Goal: Task Accomplishment & Management: Manage account settings

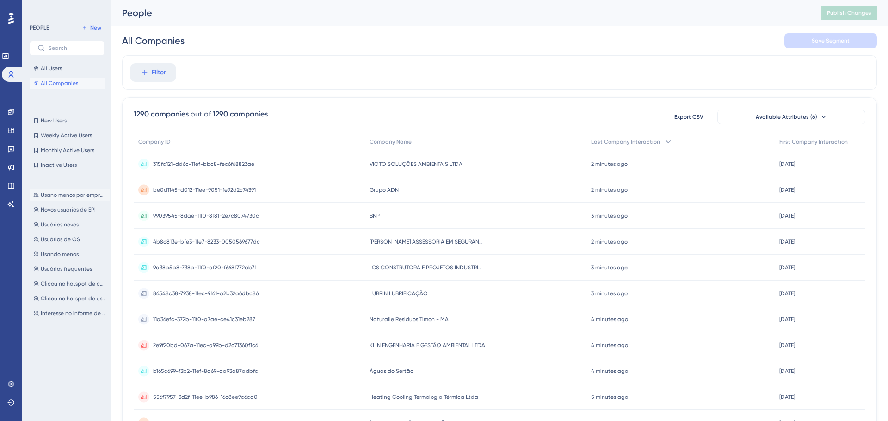
click at [64, 199] on button "Usano menos por empresa Usano menos por empresa" at bounding box center [70, 195] width 80 height 11
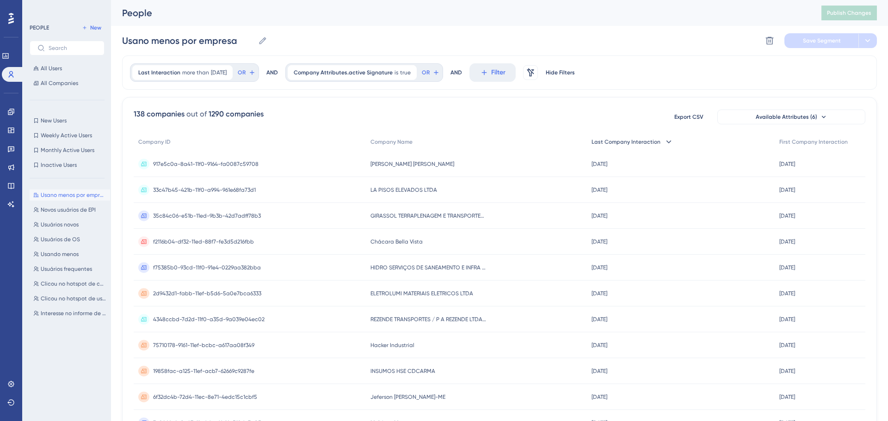
click at [620, 139] on span "Last Company Interaction" at bounding box center [625, 141] width 69 height 7
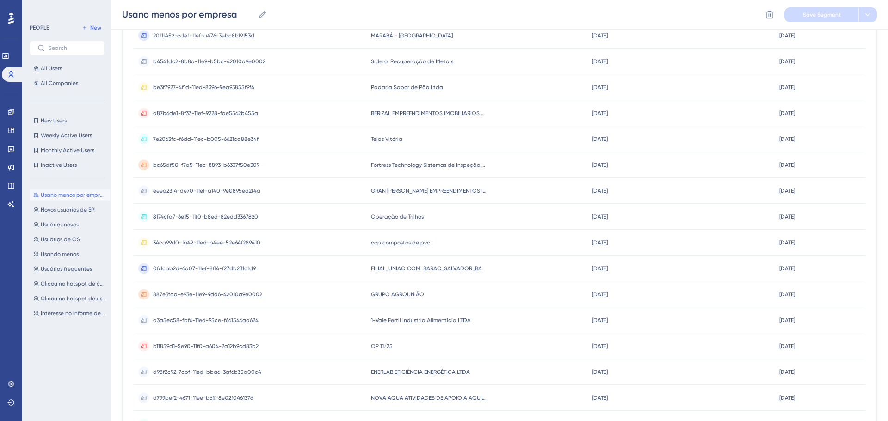
scroll to position [223, 0]
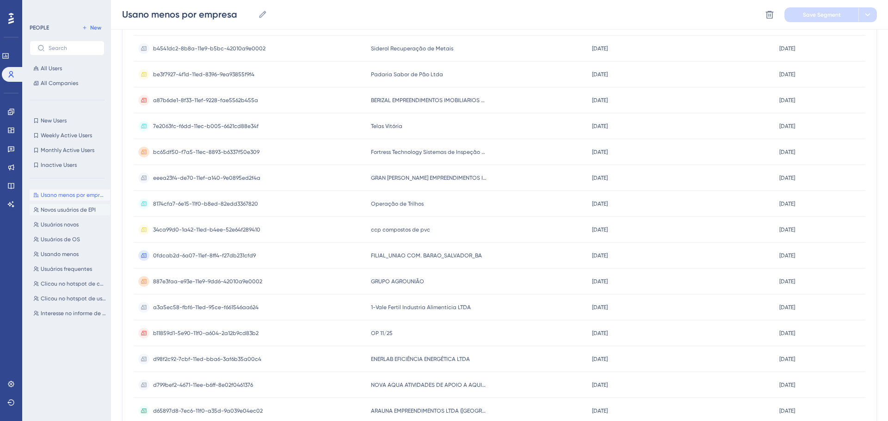
click at [65, 208] on span "Novos usuários de EPI" at bounding box center [68, 209] width 55 height 7
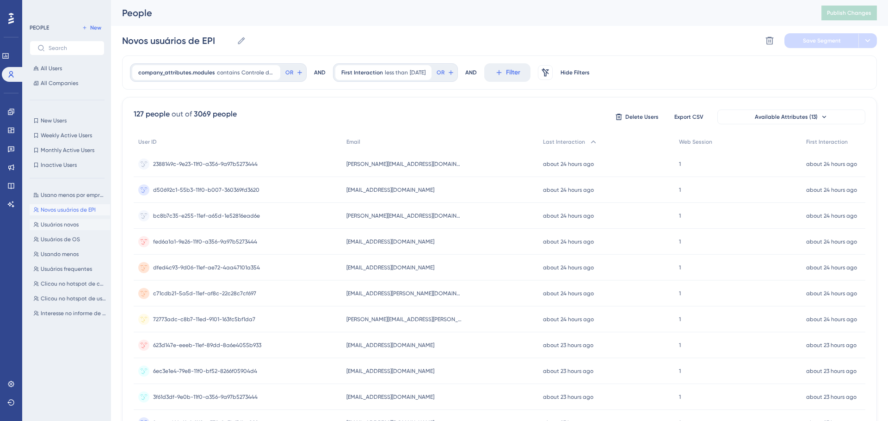
click at [60, 225] on span "Usuários novos" at bounding box center [60, 224] width 38 height 7
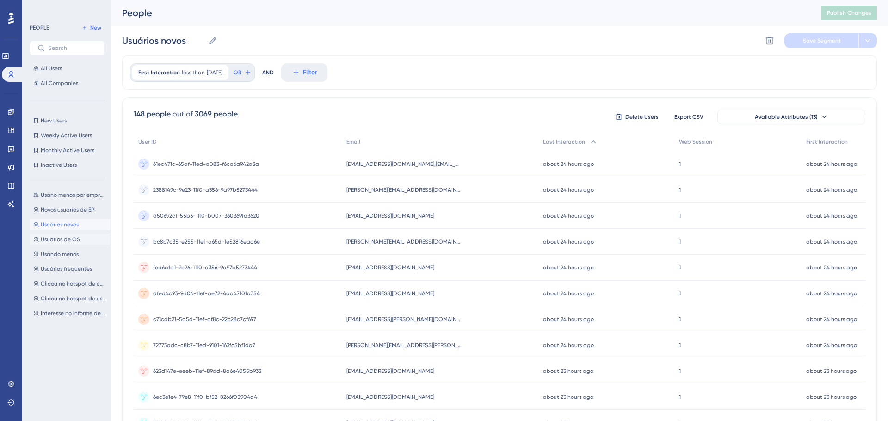
click at [57, 244] on button "Usuários de OS Usuários de OS" at bounding box center [70, 239] width 80 height 11
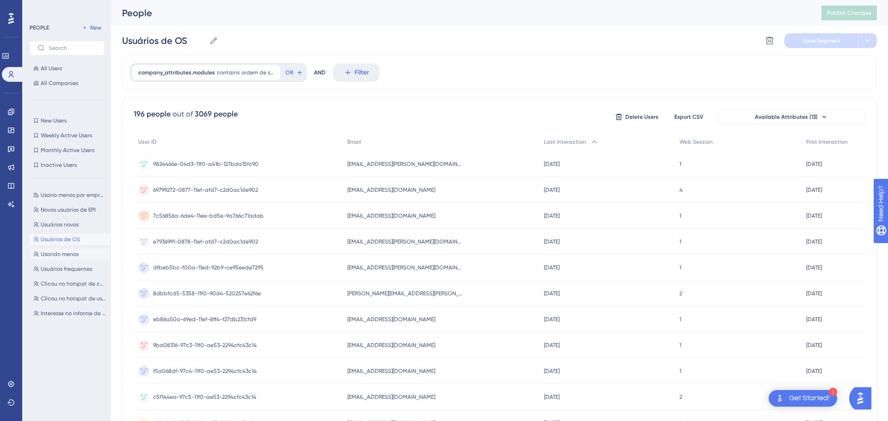
click at [60, 258] on span "Usando menos" at bounding box center [60, 254] width 38 height 7
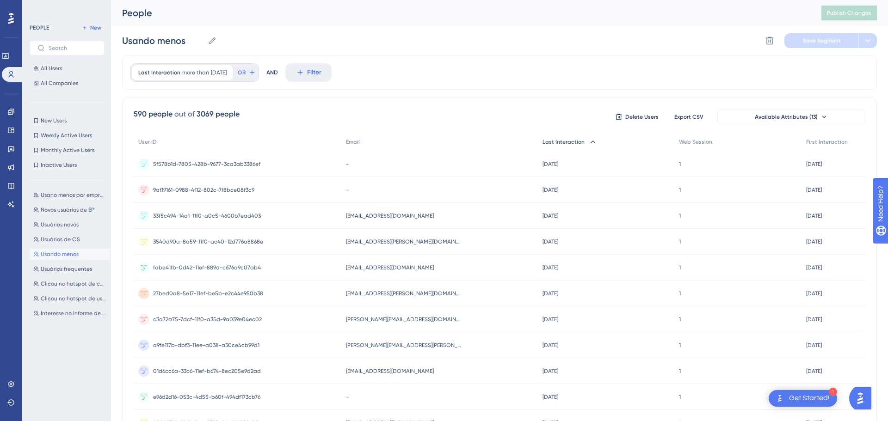
click at [563, 144] on span "Last Interaction" at bounding box center [563, 141] width 42 height 7
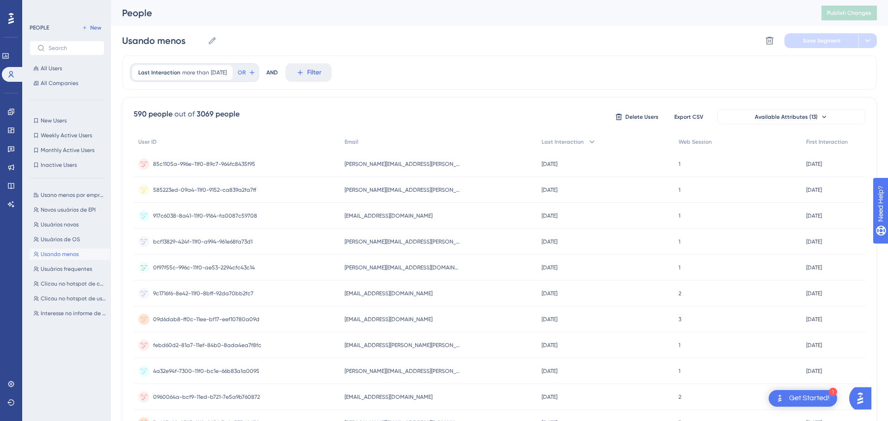
click at [564, 144] on span "Last Interaction" at bounding box center [562, 141] width 42 height 7
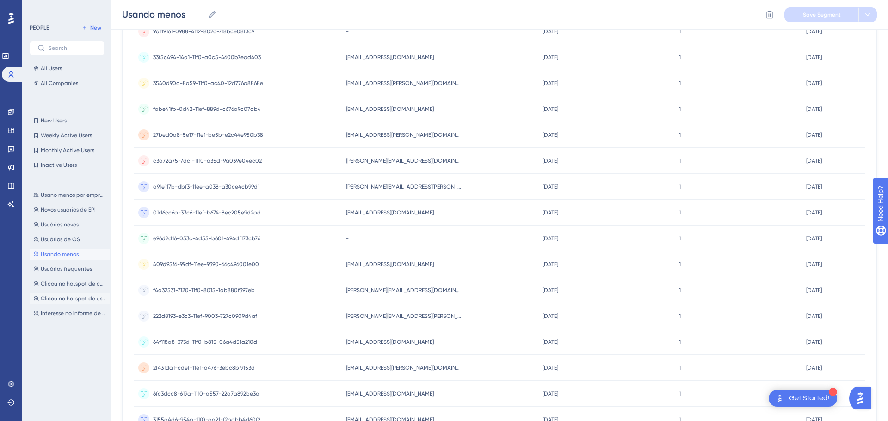
scroll to position [178, 0]
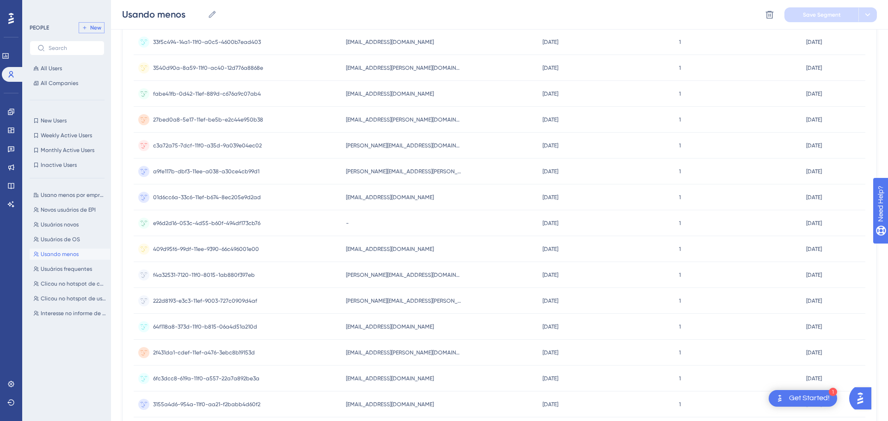
click at [92, 26] on span "New" at bounding box center [95, 27] width 11 height 7
type input "New Segment"
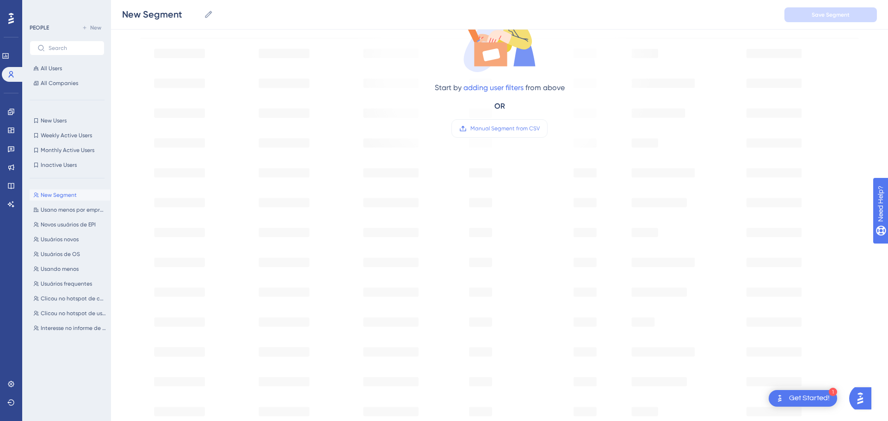
click at [621, 106] on div "Start by adding user filters from above OR Manual Segment from CSV" at bounding box center [499, 52] width 313 height 191
click at [187, 123] on div "Start by adding user filters from above OR Manual Segment from CSV" at bounding box center [499, 238] width 755 height 567
click at [62, 73] on button "All Users" at bounding box center [67, 68] width 75 height 11
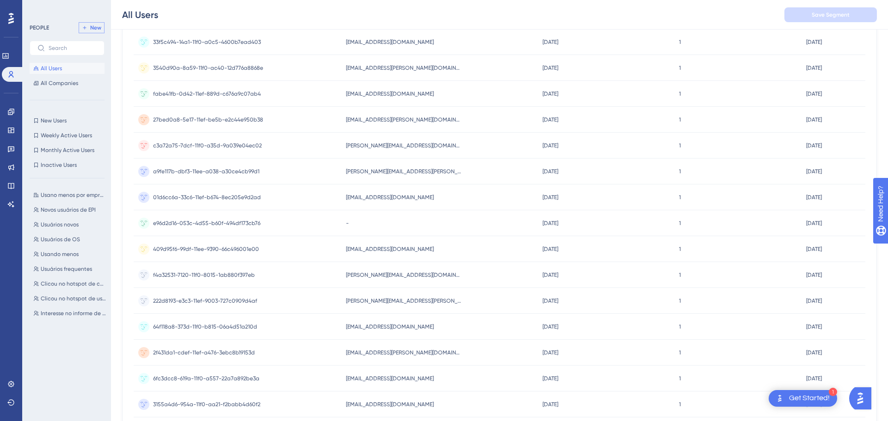
click at [88, 26] on button "New" at bounding box center [92, 27] width 26 height 11
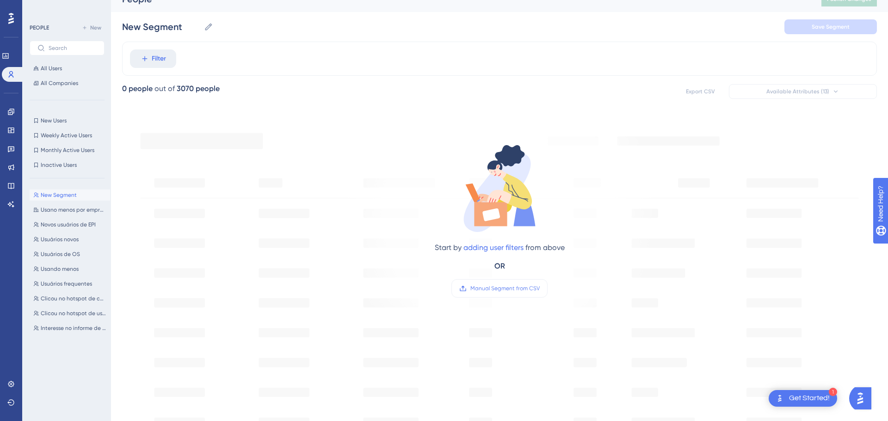
scroll to position [0, 0]
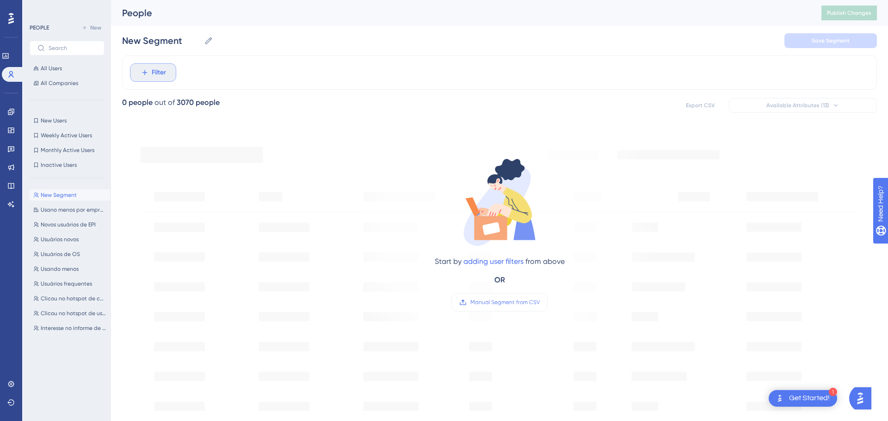
click at [156, 71] on span "Filter" at bounding box center [159, 72] width 14 height 11
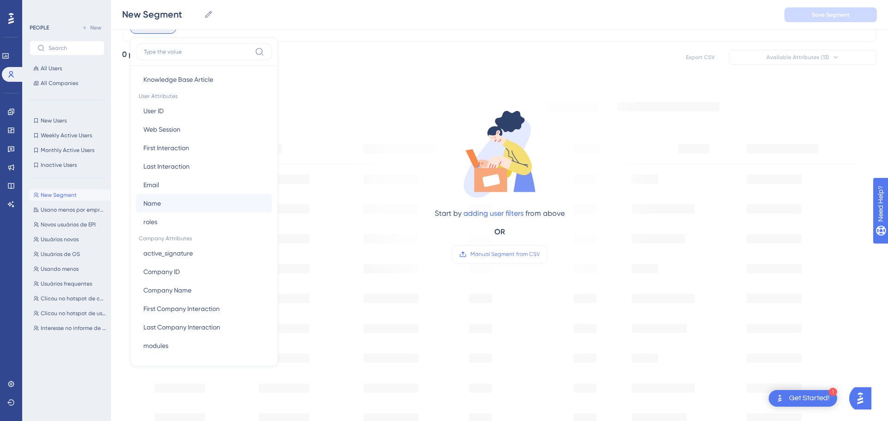
scroll to position [52, 0]
click at [327, 160] on div "Comece adicionando filtros de usuário acima OU Segmento manual de CSV" at bounding box center [499, 363] width 755 height 567
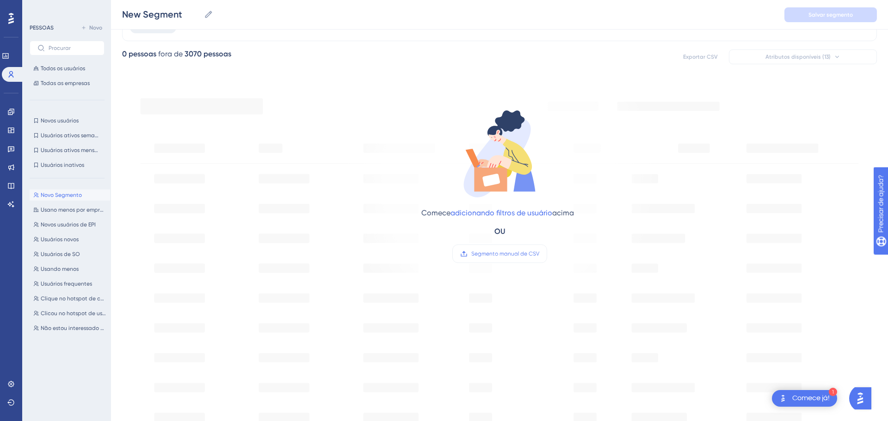
drag, startPoint x: 227, startPoint y: 207, endPoint x: 223, endPoint y: 173, distance: 33.5
click at [226, 207] on div "Comece adicionando filtros de usuário acima OU Segmento manual de CSV" at bounding box center [499, 363] width 755 height 567
click at [42, 29] on font "PESSOAS" at bounding box center [42, 28] width 24 height 6
click at [61, 71] on font "Todos os usuários" at bounding box center [63, 68] width 44 height 6
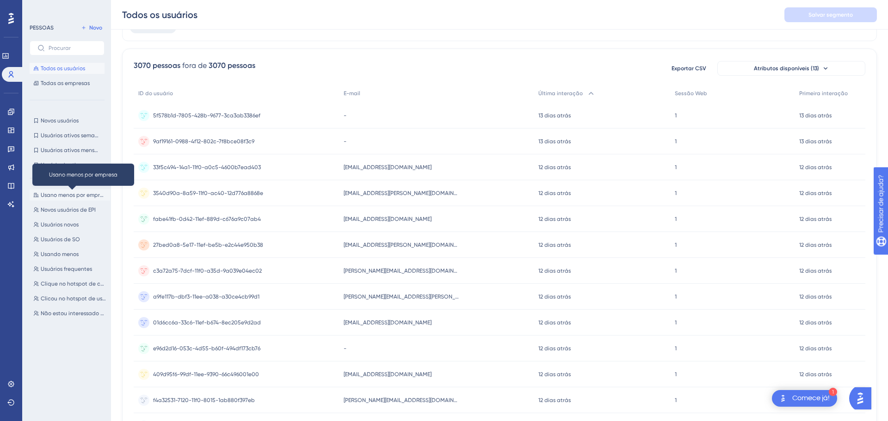
click at [61, 198] on font "Usano menos por empresa" at bounding box center [75, 195] width 68 height 6
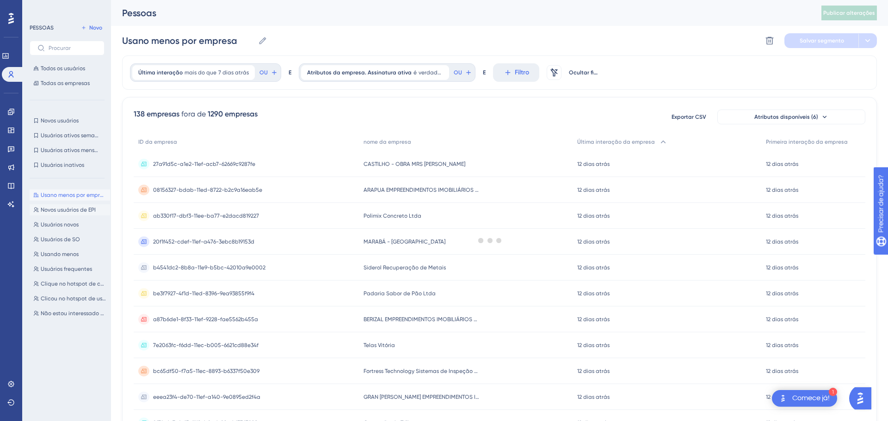
click at [68, 208] on font "Novos usuários de EPI" at bounding box center [68, 210] width 55 height 6
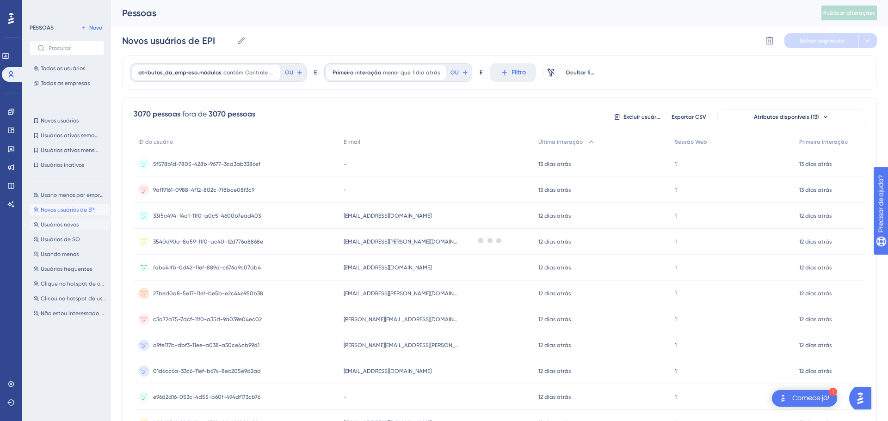
click at [70, 227] on font "Usuários novos" at bounding box center [60, 224] width 38 height 6
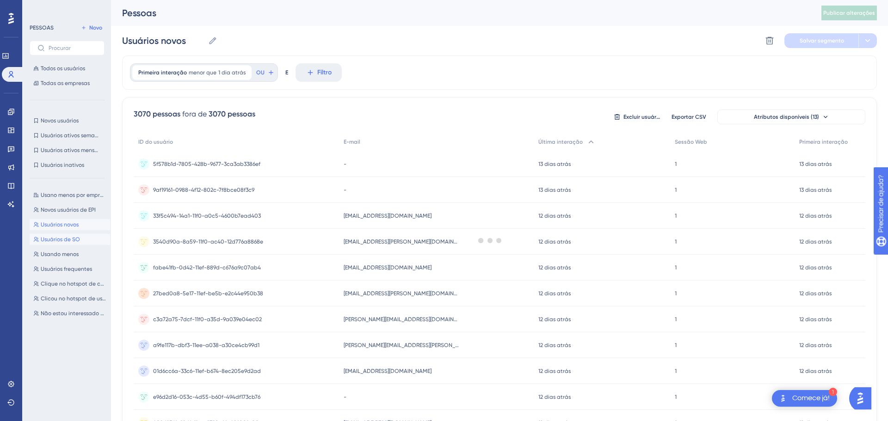
click at [69, 242] on font "Usuários de SO" at bounding box center [60, 239] width 39 height 6
click at [66, 256] on font "Usando menos" at bounding box center [60, 254] width 38 height 6
type input "Usando menos"
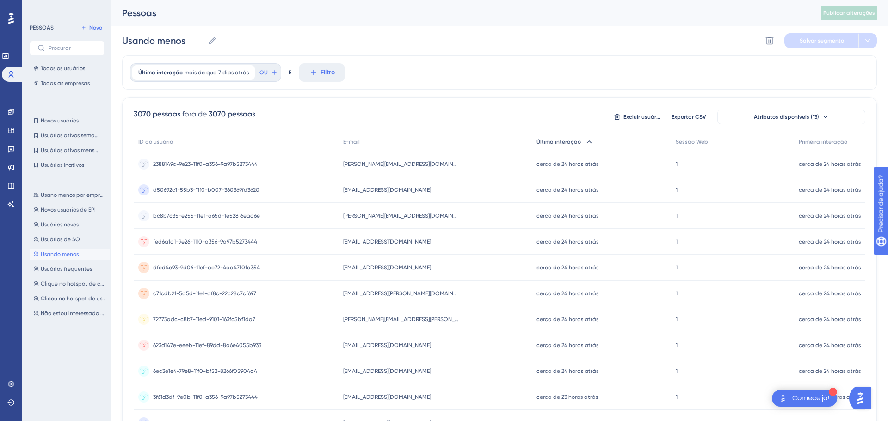
click at [548, 141] on font "Última interação" at bounding box center [558, 142] width 44 height 6
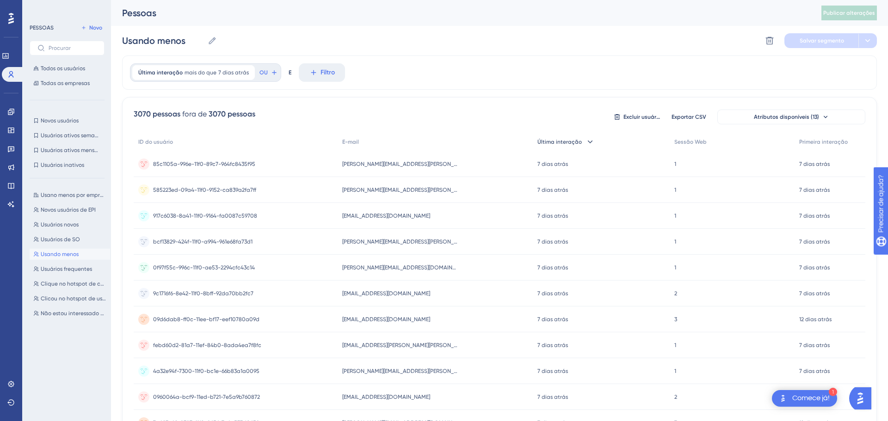
click at [548, 141] on font "Última interação" at bounding box center [559, 142] width 44 height 6
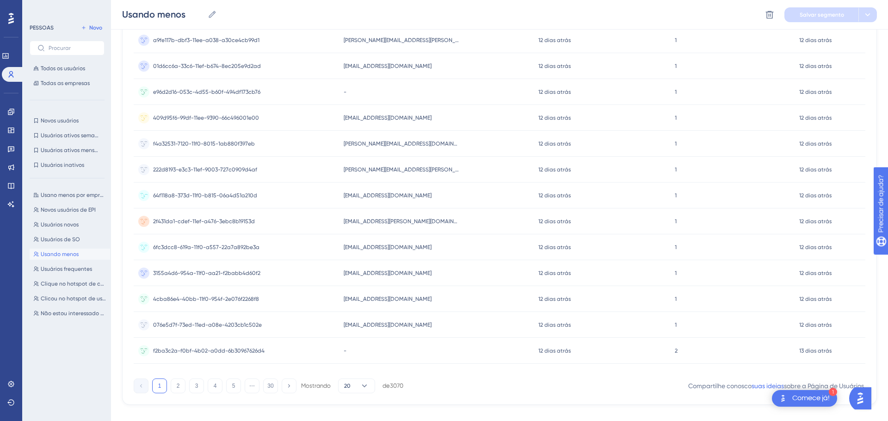
scroll to position [322, 0]
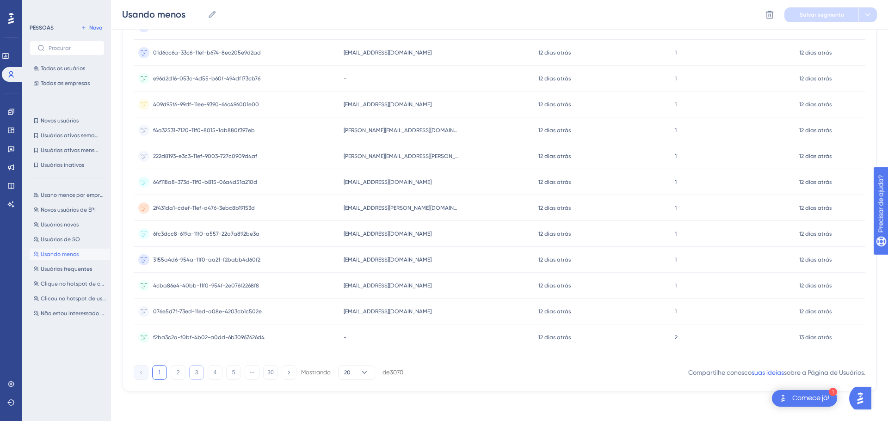
click at [197, 377] on button "3" at bounding box center [196, 372] width 15 height 15
click at [209, 373] on button "4" at bounding box center [215, 372] width 15 height 15
click at [228, 375] on button "5" at bounding box center [233, 372] width 15 height 15
click at [236, 373] on button "6" at bounding box center [233, 372] width 15 height 15
click at [232, 375] on font "7" at bounding box center [233, 372] width 3 height 6
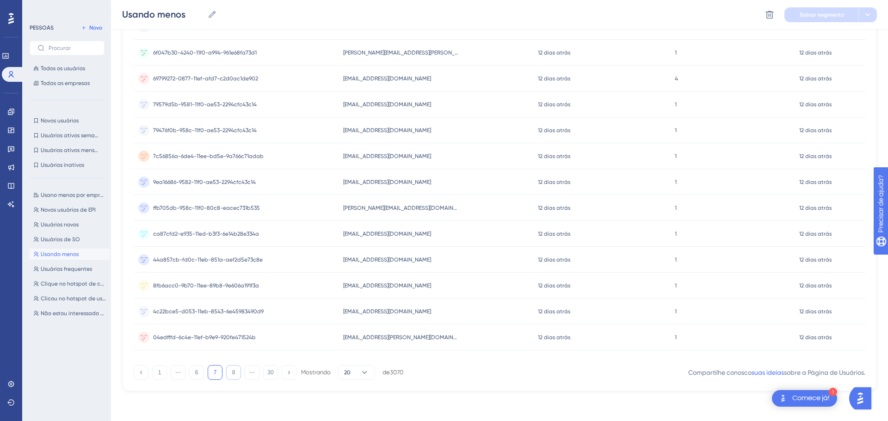
click at [238, 374] on button "8" at bounding box center [233, 372] width 15 height 15
click at [236, 376] on button "9" at bounding box center [233, 372] width 15 height 15
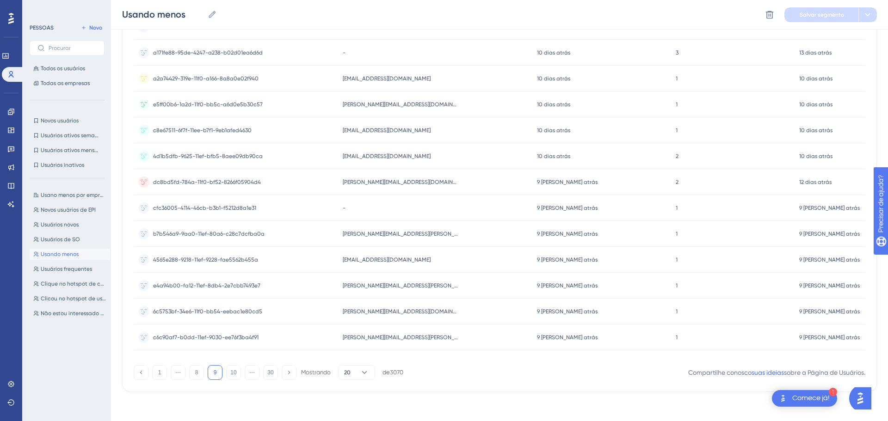
click at [241, 374] on div "1 ⋯ 8 9 10 ⋯ 30 Mostrando 20 de 3070" at bounding box center [269, 372] width 270 height 15
click at [237, 374] on button "10" at bounding box center [233, 372] width 15 height 15
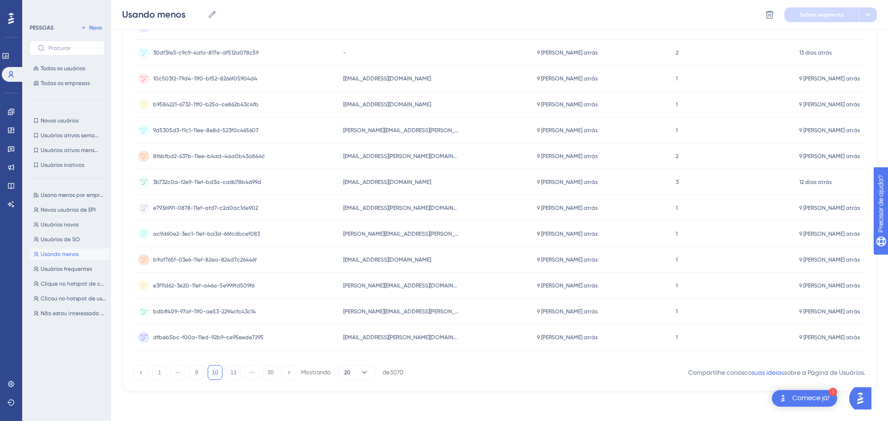
scroll to position [0, 0]
